Goal: Transaction & Acquisition: Subscribe to service/newsletter

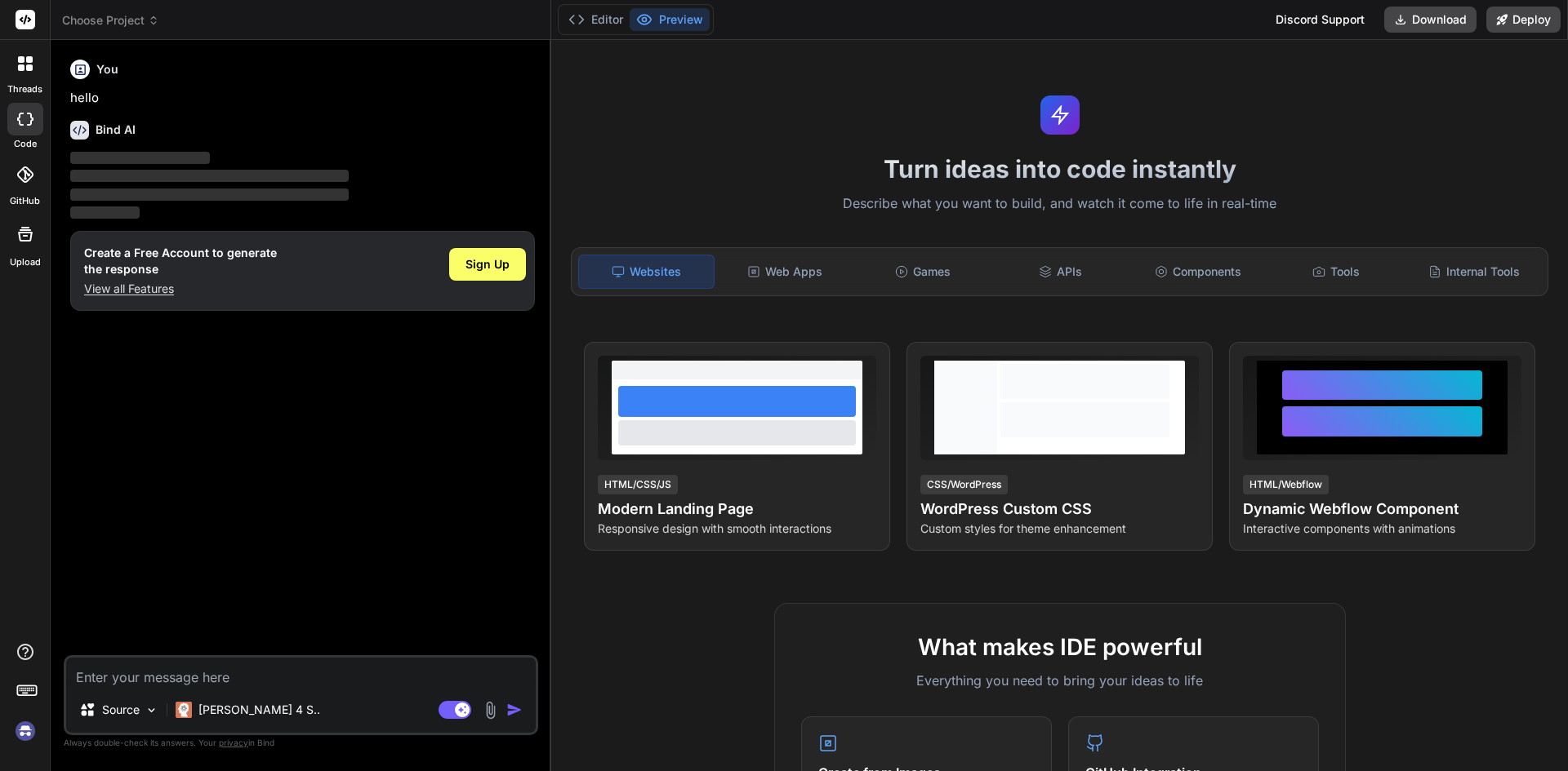
type textarea "x"
click at [156, 673] on textarea at bounding box center [301, 672] width 470 height 30
type textarea "a"
type textarea "x"
type textarea "as"
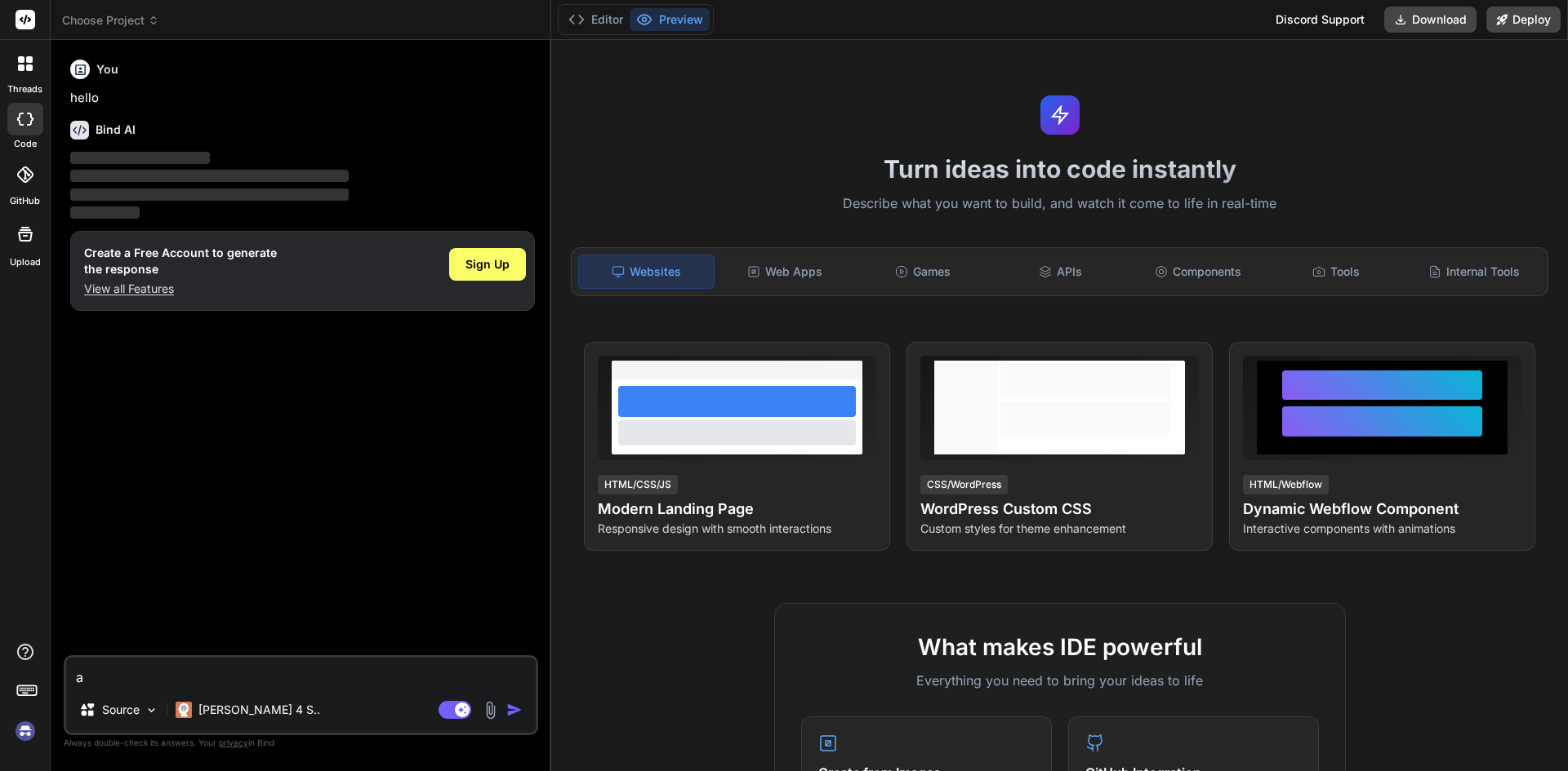
type textarea "x"
type textarea "asd"
type textarea "x"
type textarea "asd"
click at [488, 266] on span "Sign Up" at bounding box center [488, 264] width 44 height 16
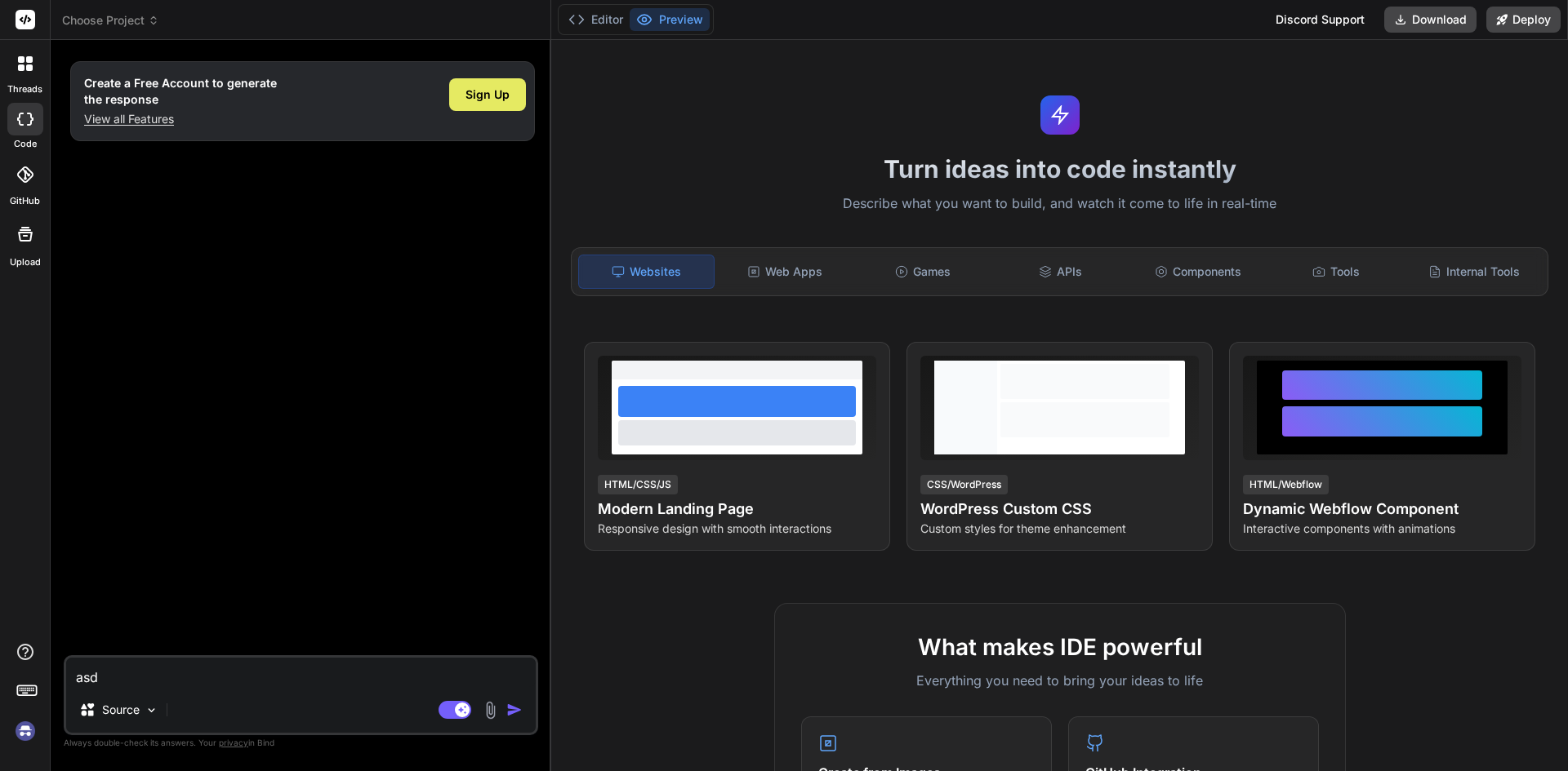
type textarea "x"
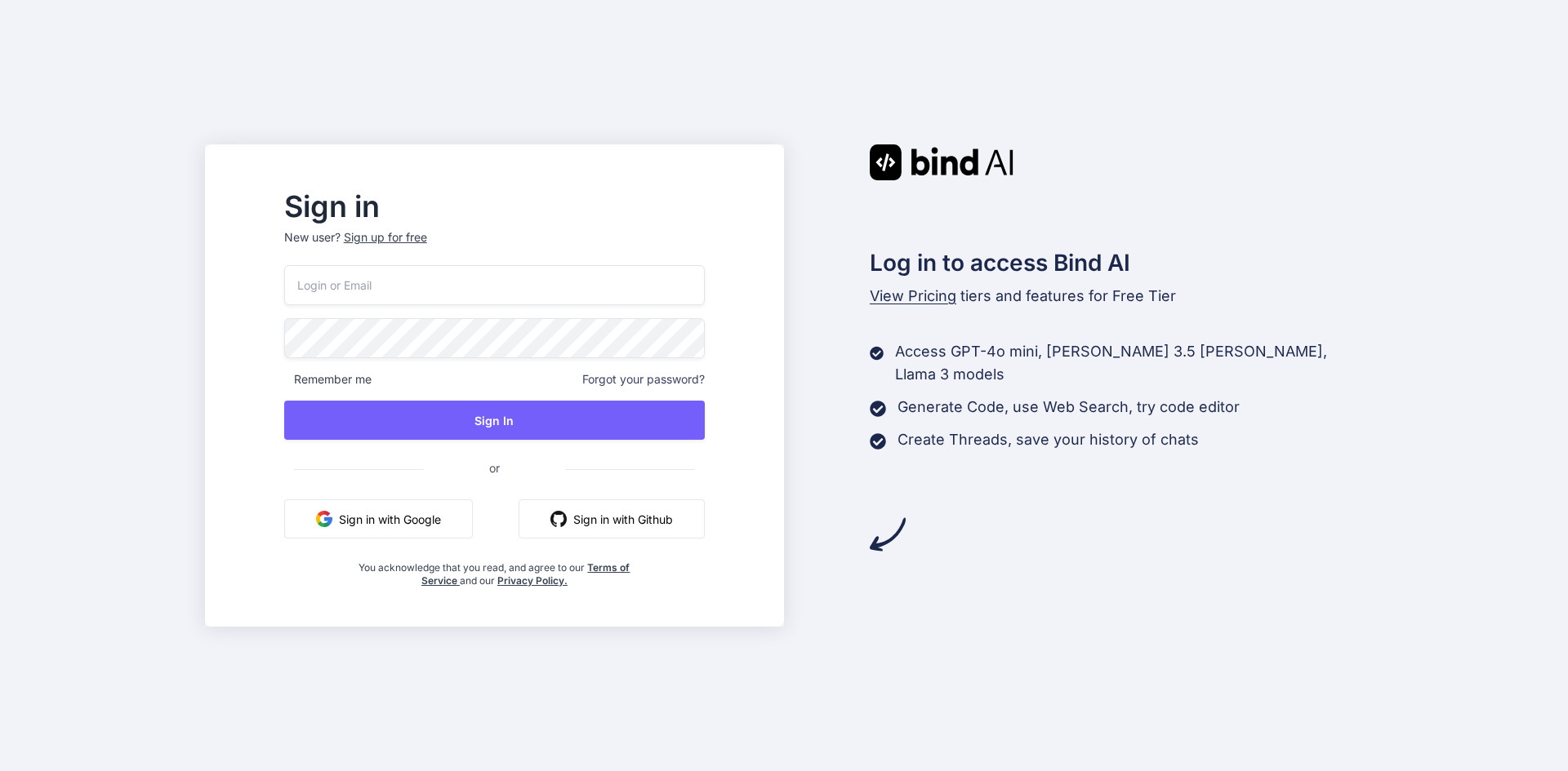
click at [416, 294] on input "email" at bounding box center [494, 285] width 421 height 40
type input "[EMAIL_ADDRESS][DOMAIN_NAME]"
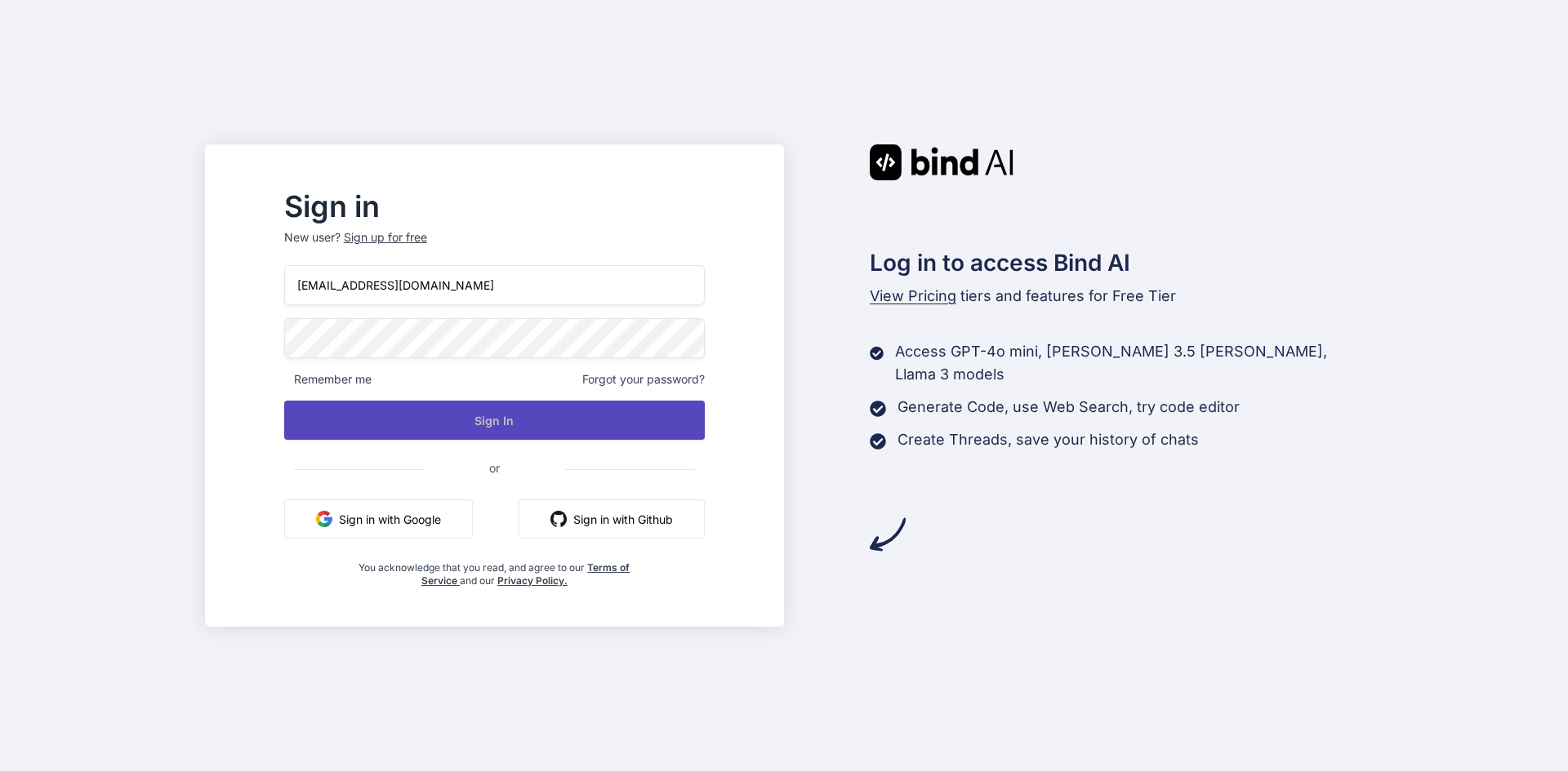
click at [480, 411] on button "Sign In" at bounding box center [494, 420] width 421 height 39
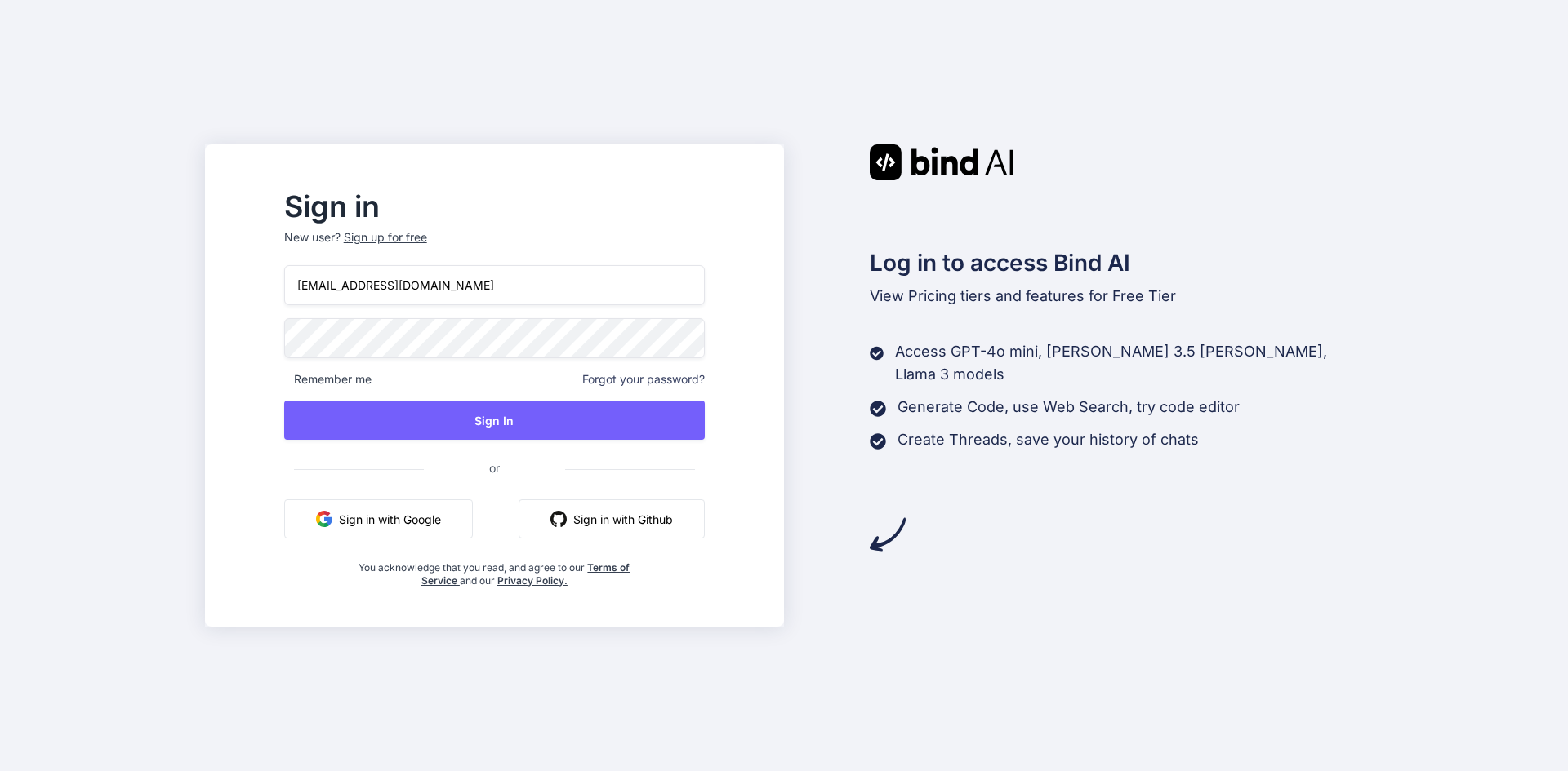
click at [427, 242] on div "Sign up for free" at bounding box center [385, 237] width 83 height 16
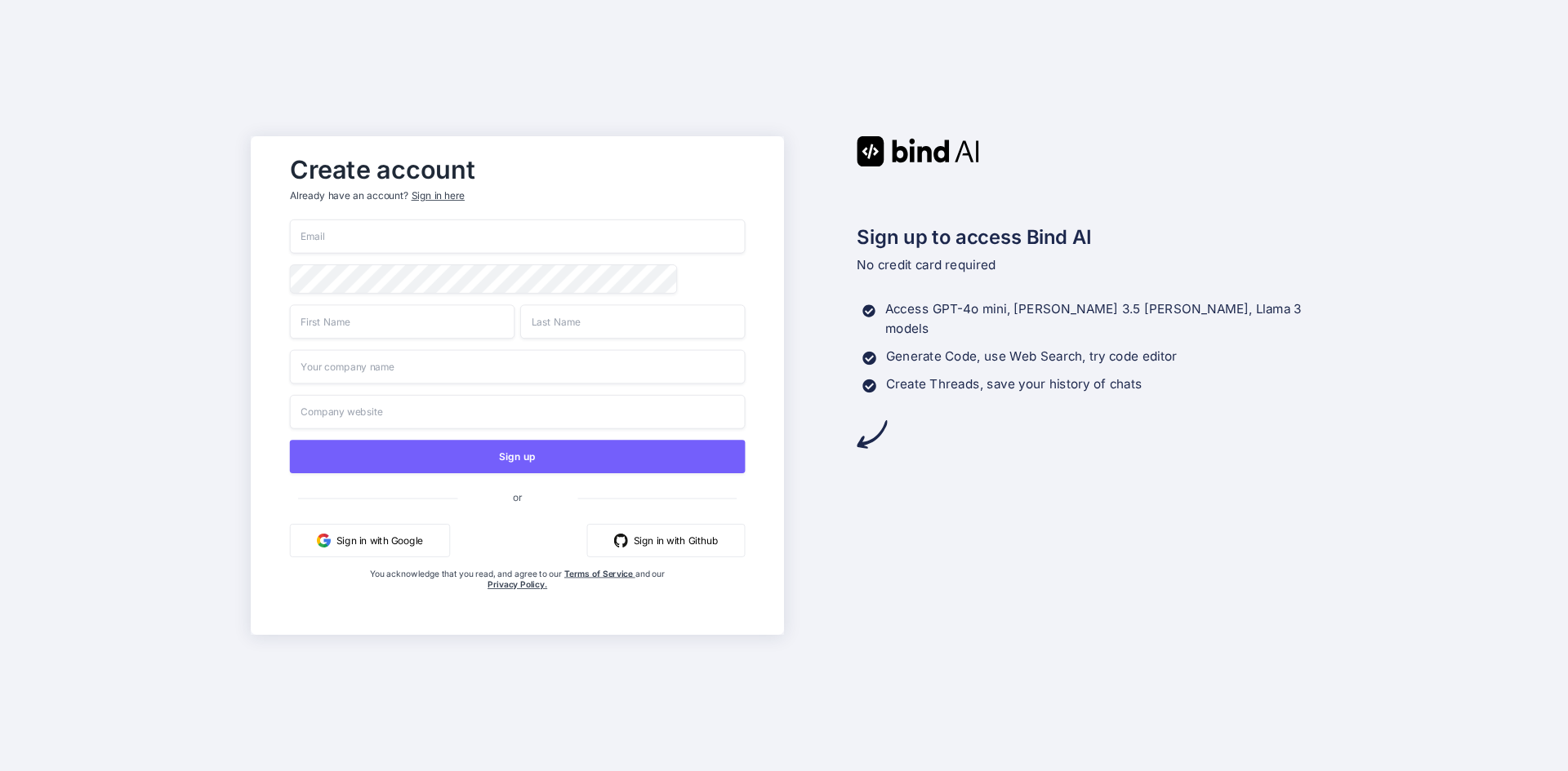
click at [364, 241] on input "email" at bounding box center [517, 236] width 456 height 34
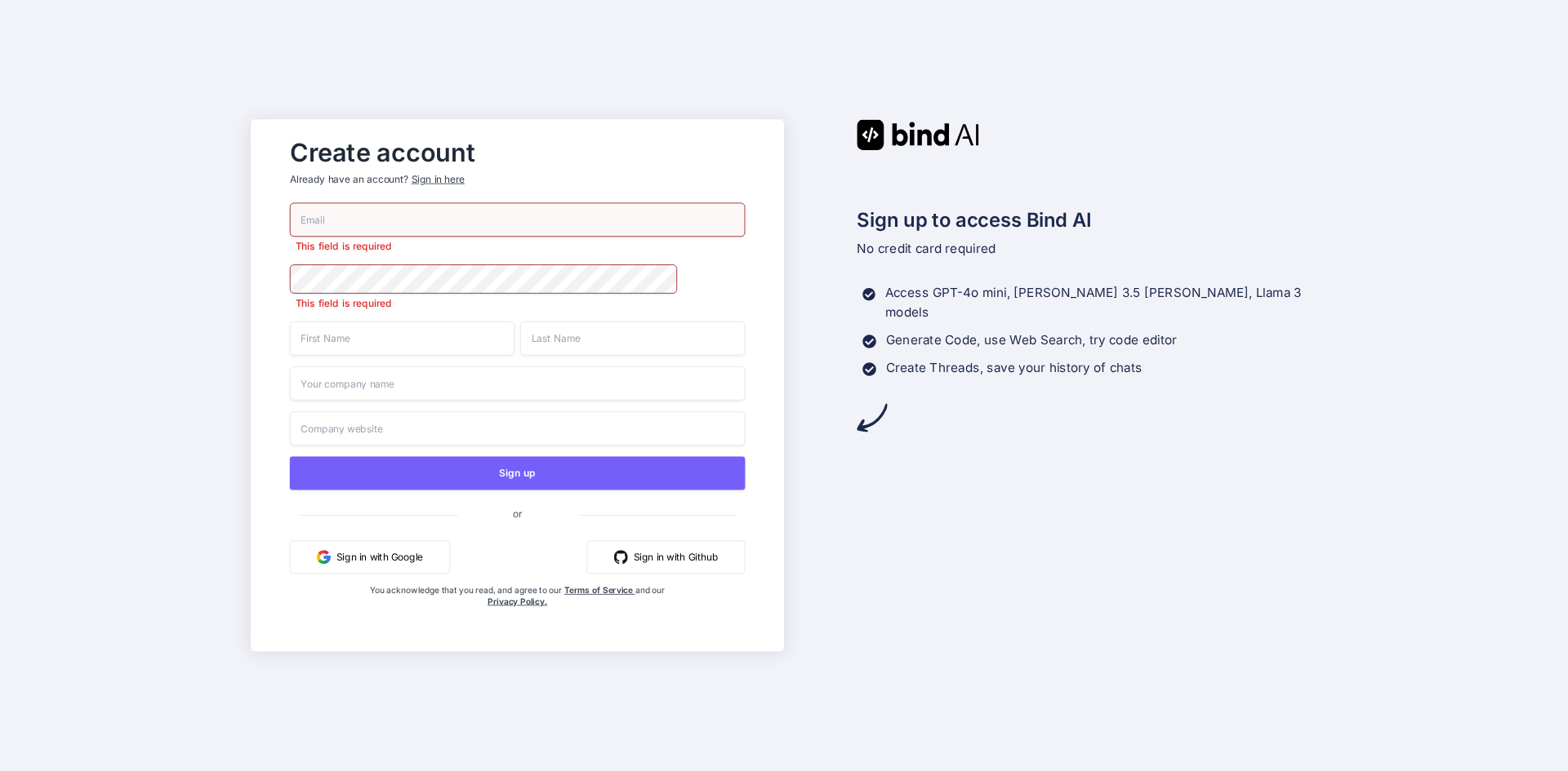
click at [358, 332] on input "text" at bounding box center [402, 339] width 224 height 34
click at [358, 386] on input "text" at bounding box center [517, 383] width 456 height 34
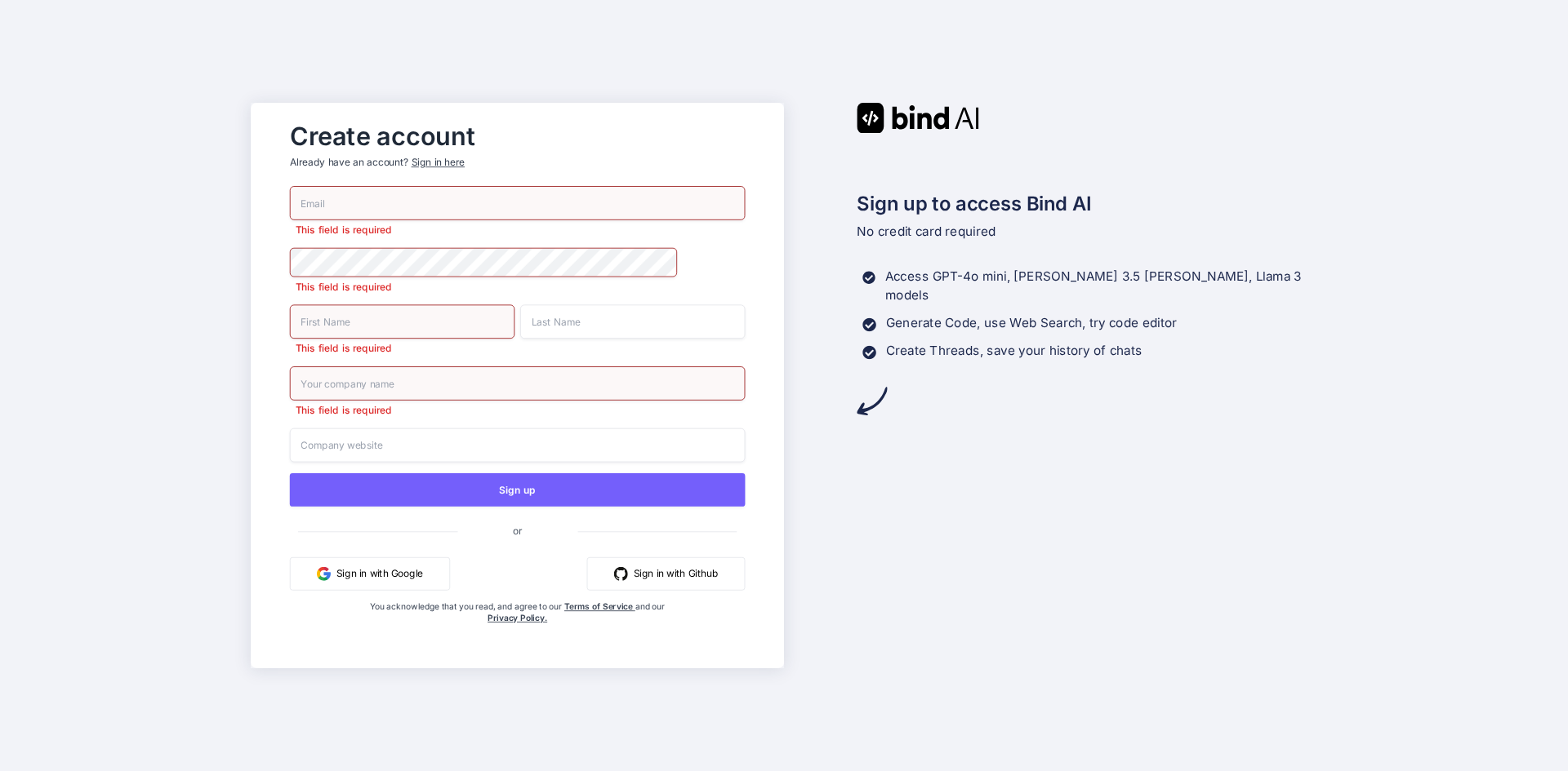
click at [361, 418] on div "This field is required This field is required This field is required This field…" at bounding box center [517, 422] width 456 height 471
drag, startPoint x: 319, startPoint y: 455, endPoint x: 179, endPoint y: 428, distance: 142.6
click at [311, 452] on input "text" at bounding box center [517, 446] width 456 height 34
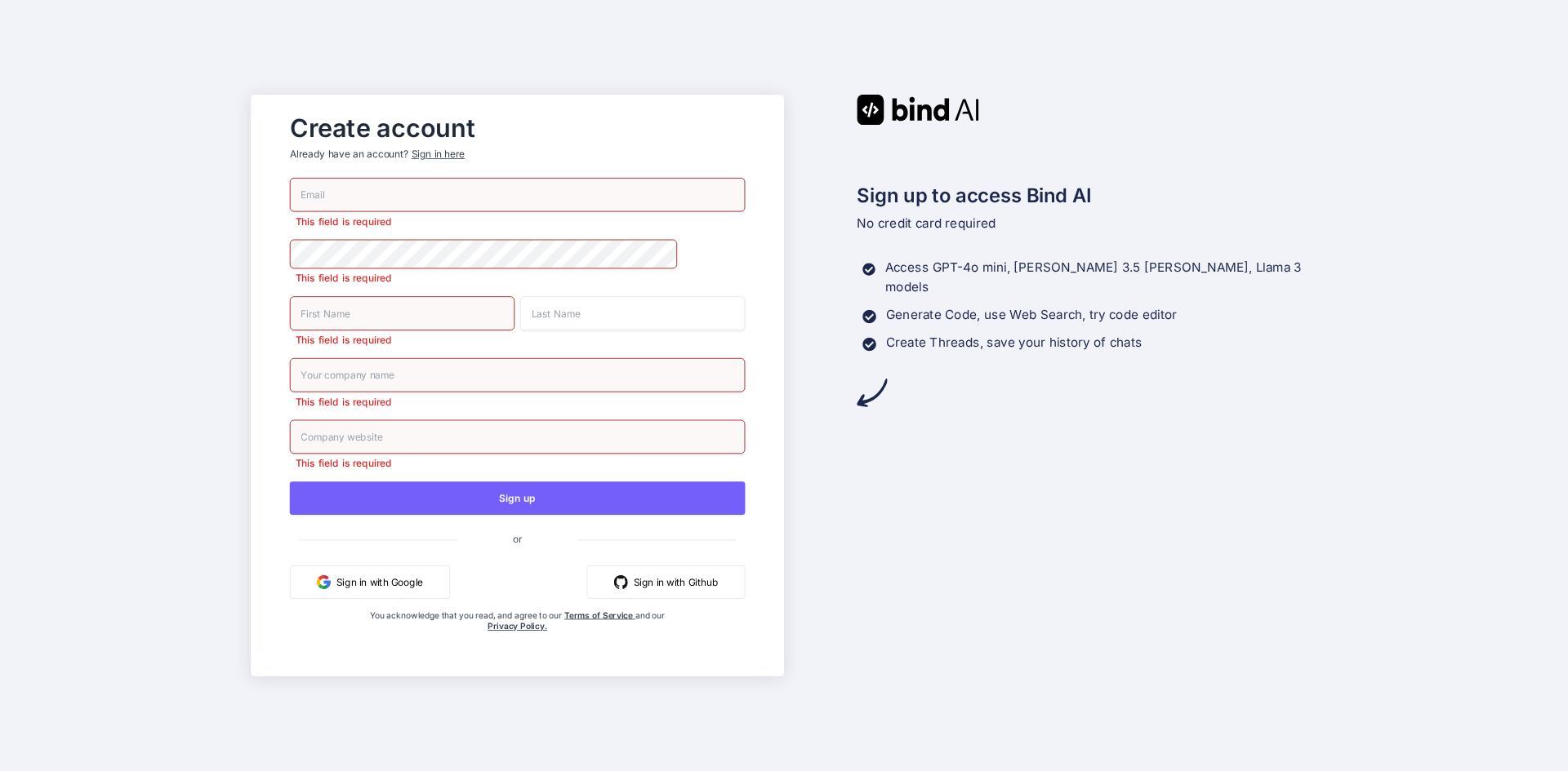
click at [179, 428] on div "Create account Already have an account? Sign in here This field is required Thi…" at bounding box center [784, 385] width 1568 height 771
click at [559, 328] on input "text" at bounding box center [632, 314] width 224 height 34
click at [151, 370] on div "Create account Already have an account? Sign in here This field is required Thi…" at bounding box center [784, 385] width 1568 height 771
